Goal: Navigation & Orientation: Find specific page/section

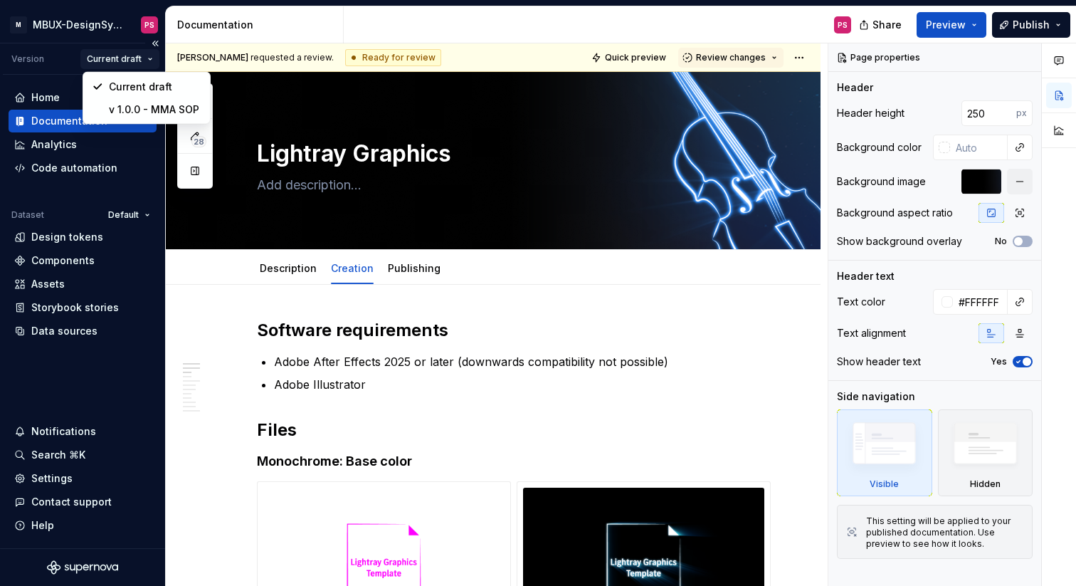
click at [146, 63] on html "× M MBUX-DesignSystem PS Version Current draft Home Documentation Analytics Cod…" at bounding box center [538, 293] width 1076 height 586
click at [112, 23] on html "× M MBUX-DesignSystem PS Version Current draft Home Documentation Analytics Cod…" at bounding box center [538, 293] width 1076 height 586
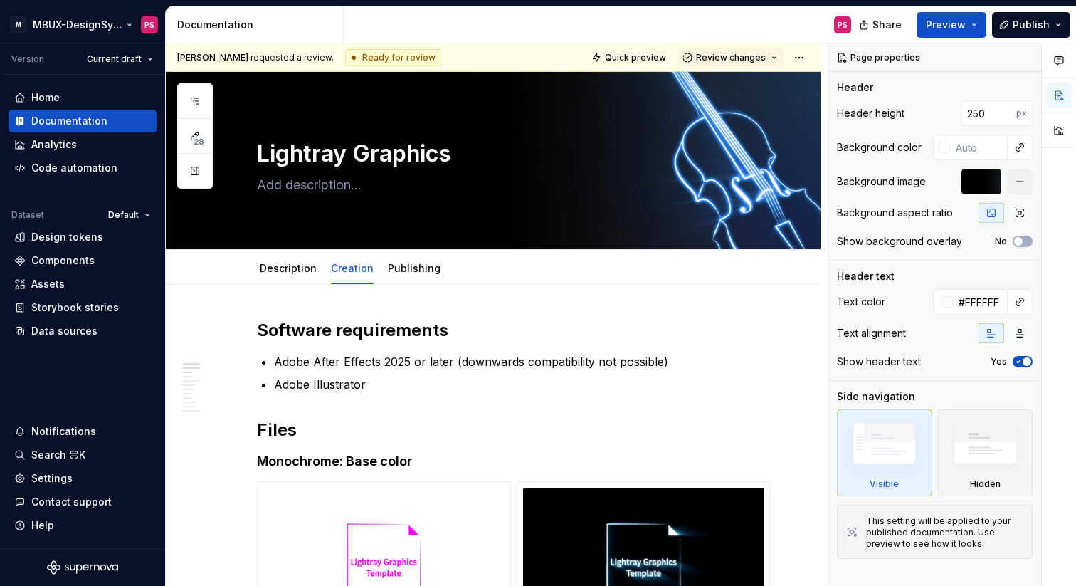
click at [112, 23] on html "× M MBUX-DesignSystem PS Version Current draft Home Documentation Analytics Cod…" at bounding box center [538, 293] width 1076 height 586
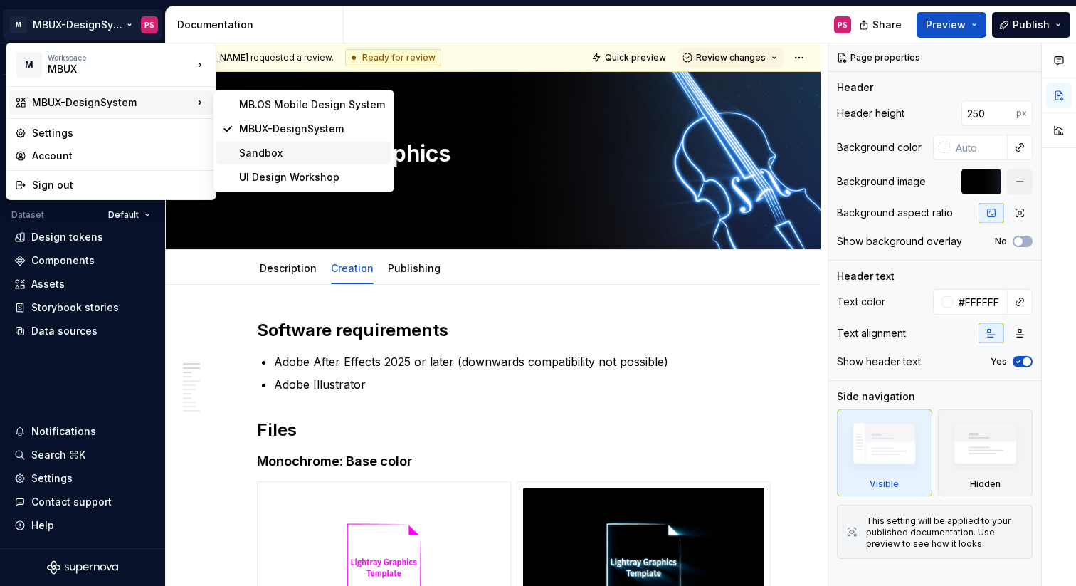
click at [252, 150] on div "Sandbox" at bounding box center [312, 153] width 146 height 14
type textarea "*"
